Goal: Find specific page/section: Find specific page/section

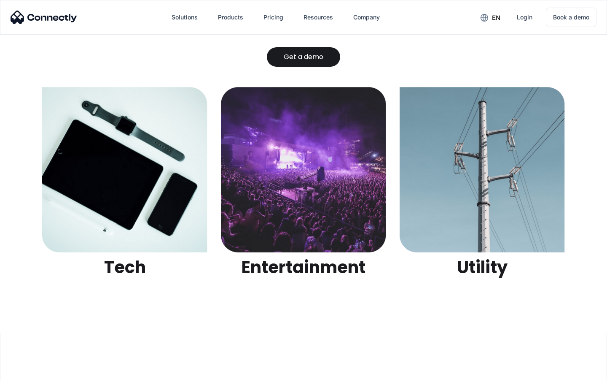
scroll to position [2661, 0]
